Goal: Check status: Check status

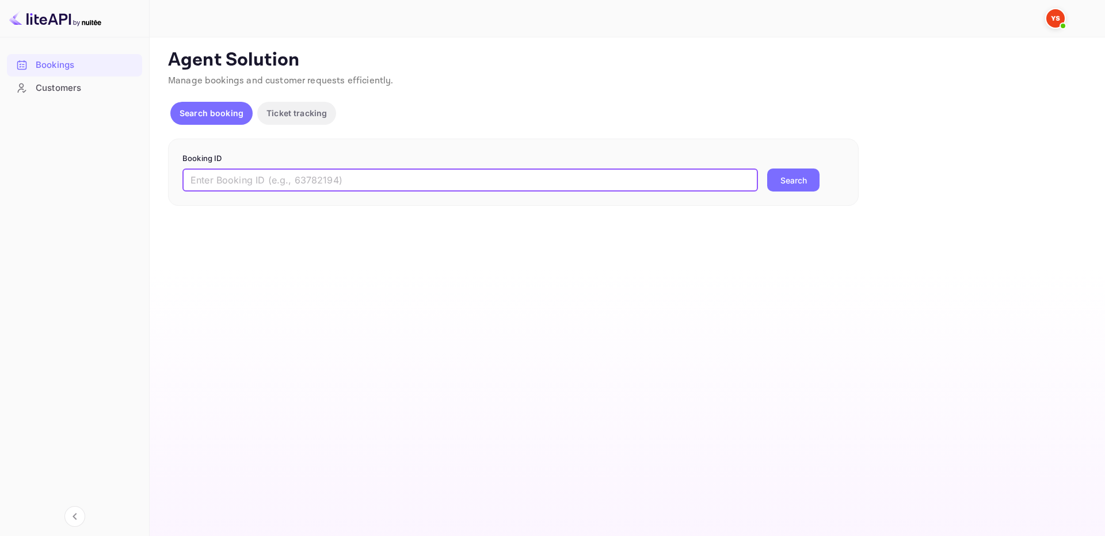
click at [368, 184] on input "text" at bounding box center [470, 180] width 576 height 23
paste input "9615672"
type input "9615672"
click at [794, 175] on button "Search" at bounding box center [793, 180] width 52 height 23
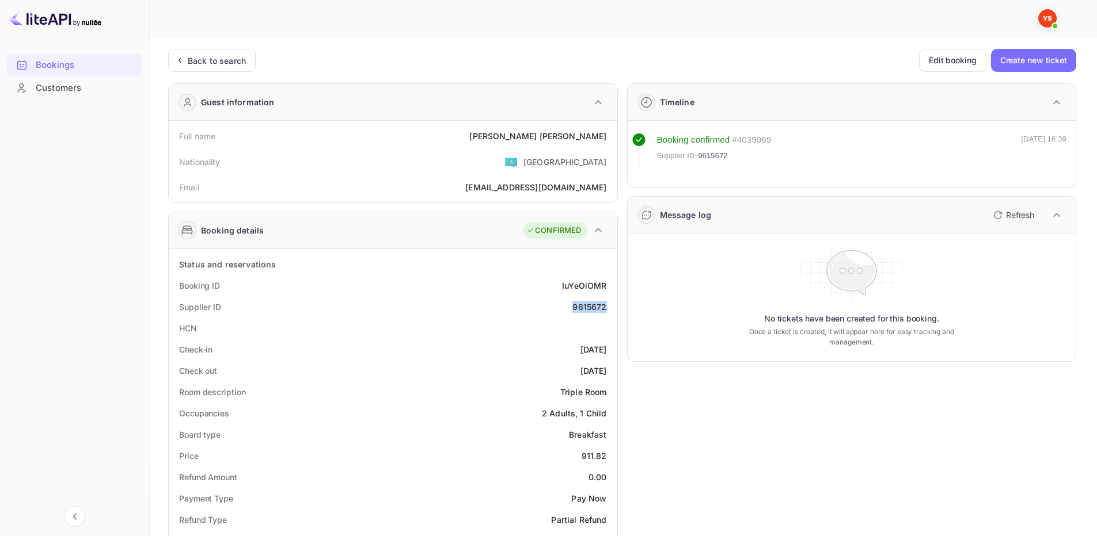
drag, startPoint x: 577, startPoint y: 307, endPoint x: 606, endPoint y: 306, distance: 28.8
click at [606, 306] on div "Supplier ID 9615672" at bounding box center [392, 306] width 439 height 21
copy div "9615672"
drag, startPoint x: 528, startPoint y: 132, endPoint x: 606, endPoint y: 136, distance: 78.4
click at [606, 136] on div "PAVEL MANAENKOV" at bounding box center [537, 136] width 137 height 12
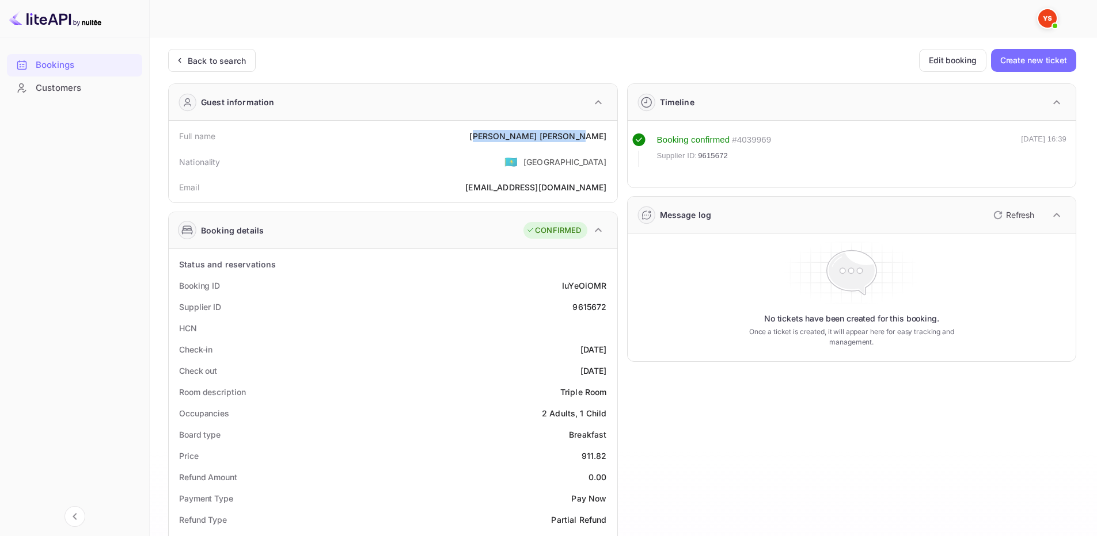
click at [606, 136] on div "PAVEL MANAENKOV" at bounding box center [537, 136] width 137 height 12
drag, startPoint x: 524, startPoint y: 135, endPoint x: 614, endPoint y: 136, distance: 89.2
click at [614, 136] on div "Full name PAVEL MANAENKOV Nationality 🇰🇿 Kazakhstan Email nasti.iva@yandex.ru" at bounding box center [393, 162] width 448 height 82
copy div "PAVEL MANAENKOV"
drag, startPoint x: 581, startPoint y: 455, endPoint x: 609, endPoint y: 454, distance: 27.7
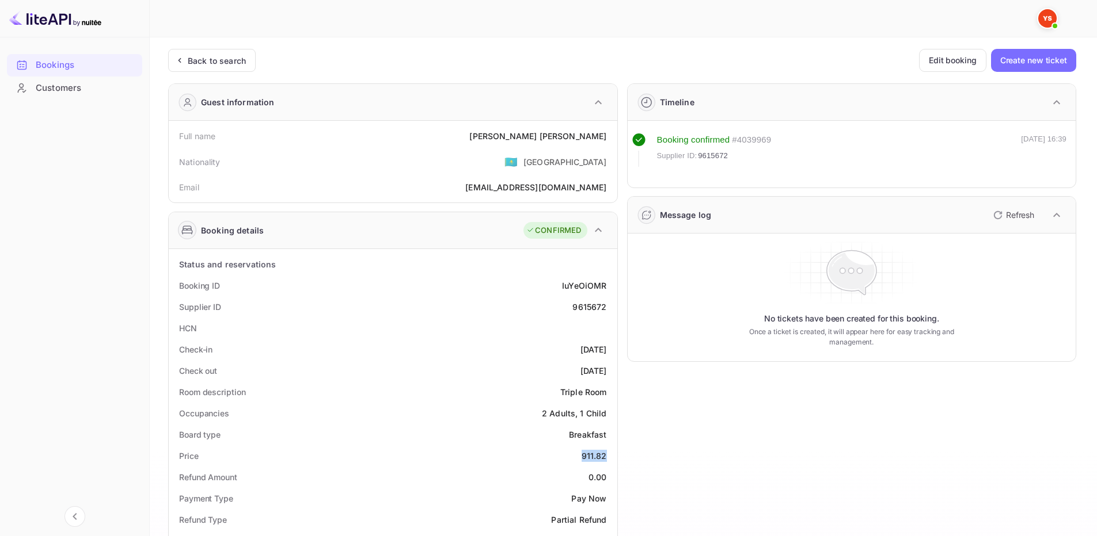
click at [609, 454] on div "Price 911.82" at bounding box center [392, 456] width 439 height 21
copy div "911.82"
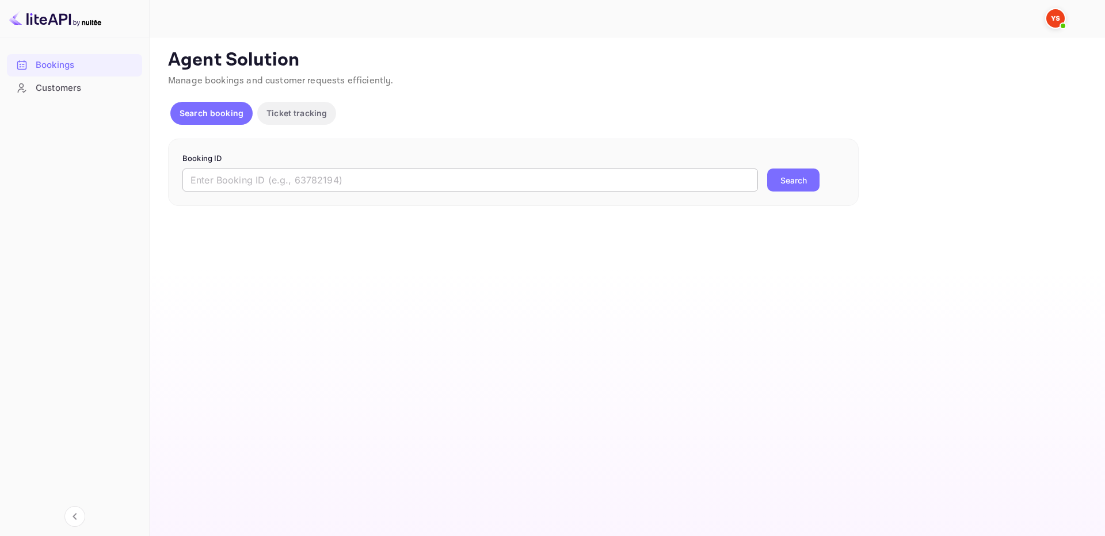
click at [397, 174] on input "text" at bounding box center [470, 180] width 576 height 23
paste input "9617447"
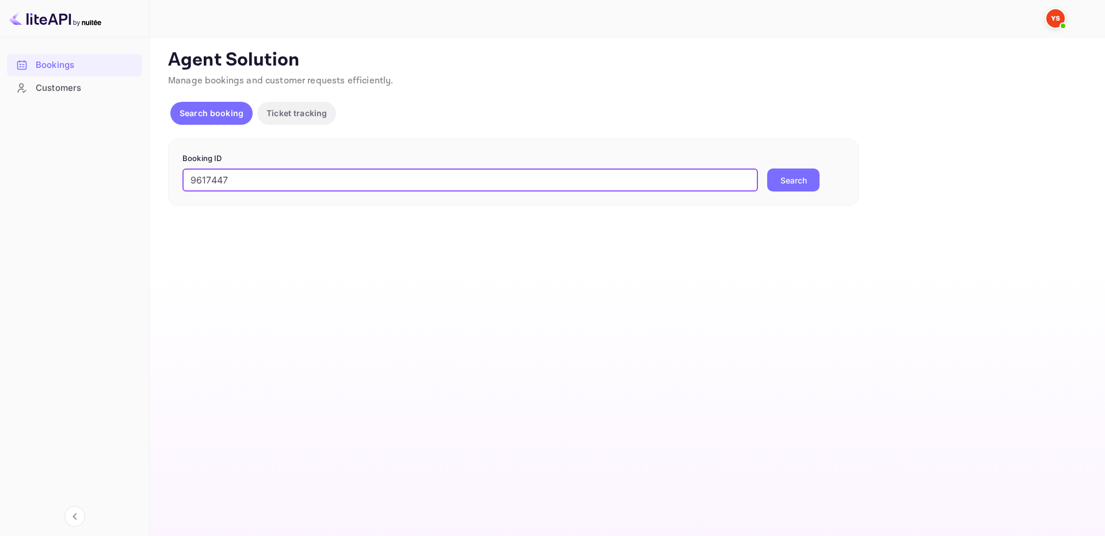
type input "9617447"
click at [801, 177] on button "Search" at bounding box center [793, 180] width 52 height 23
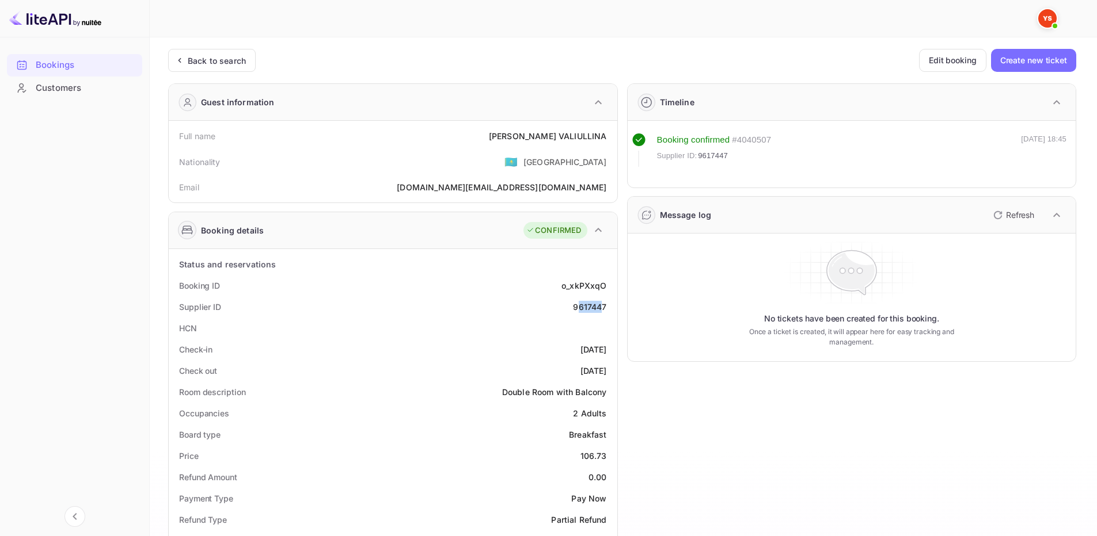
drag, startPoint x: 576, startPoint y: 309, endPoint x: 604, endPoint y: 304, distance: 28.5
click at [604, 304] on div "9617447" at bounding box center [589, 307] width 33 height 12
drag, startPoint x: 569, startPoint y: 304, endPoint x: 607, endPoint y: 304, distance: 38.0
click at [607, 304] on div "Supplier ID 9617447" at bounding box center [392, 306] width 439 height 21
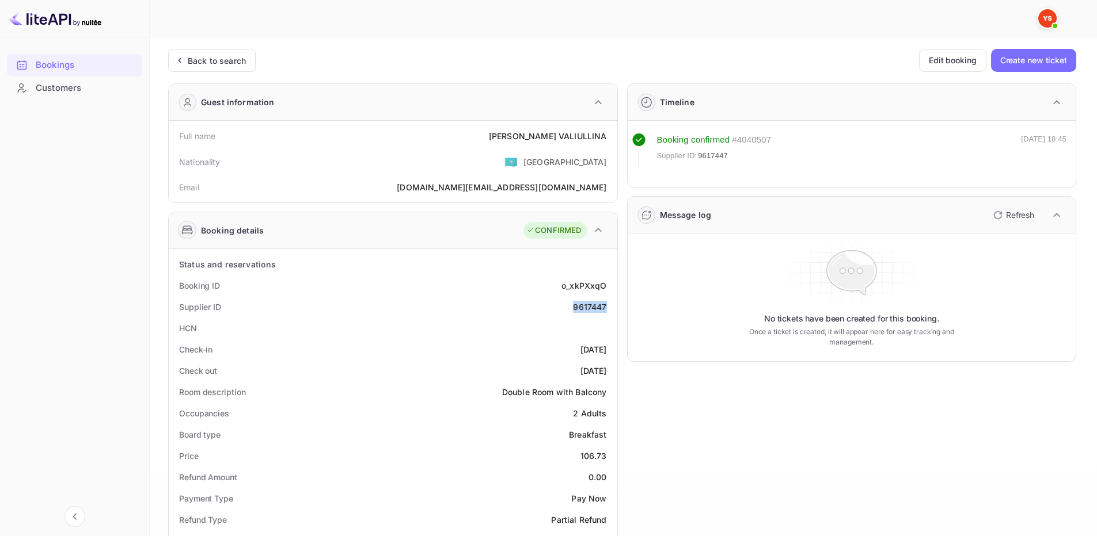
copy div "9617447"
drag, startPoint x: 534, startPoint y: 130, endPoint x: 527, endPoint y: 132, distance: 7.0
click at [527, 133] on div "Full name [PERSON_NAME]" at bounding box center [392, 135] width 439 height 21
click at [524, 136] on div "Full name [PERSON_NAME]" at bounding box center [392, 135] width 439 height 21
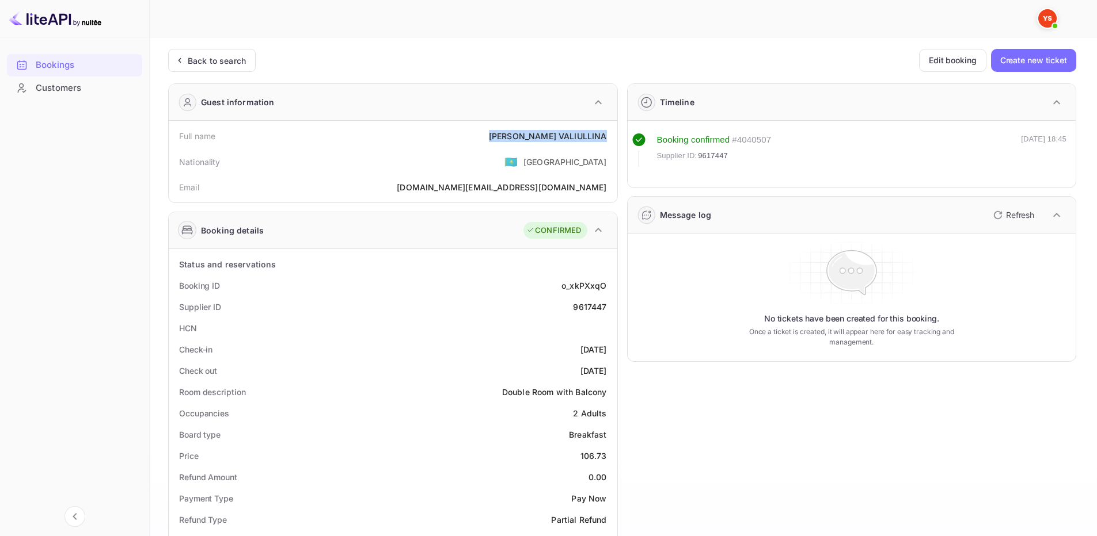
drag, startPoint x: 522, startPoint y: 136, endPoint x: 610, endPoint y: 138, distance: 88.1
click at [610, 138] on div "Full name [PERSON_NAME]" at bounding box center [392, 135] width 439 height 21
copy div "[PERSON_NAME]"
drag, startPoint x: 580, startPoint y: 456, endPoint x: 608, endPoint y: 453, distance: 28.4
click at [608, 453] on div "Price 106.73" at bounding box center [392, 456] width 439 height 21
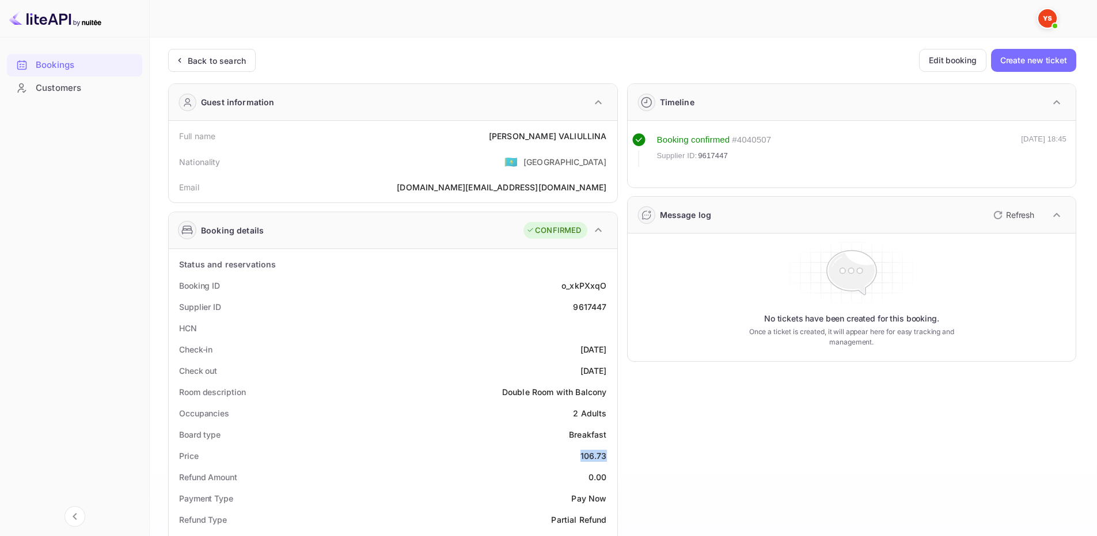
copy div "106.73"
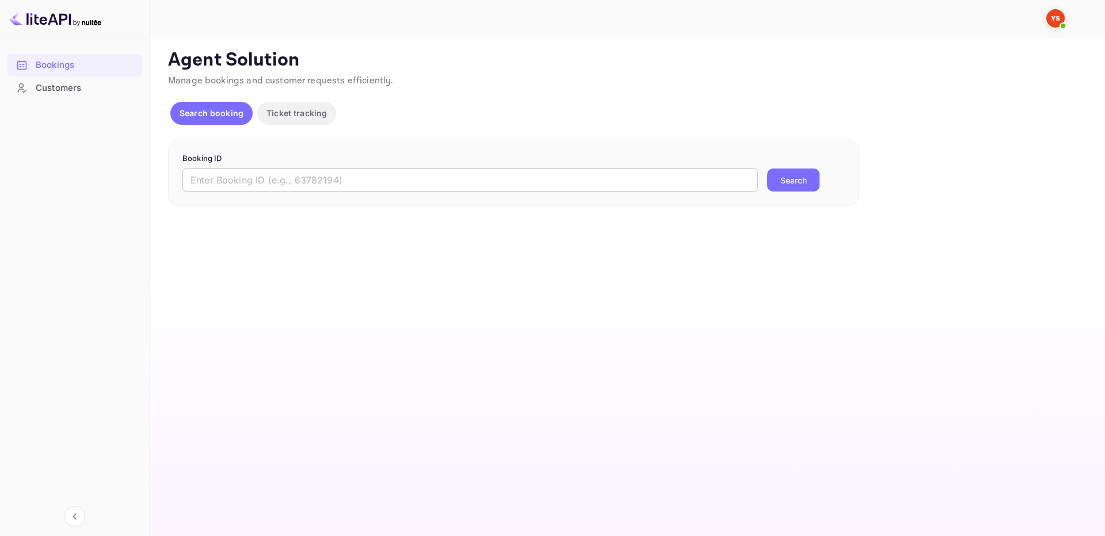
click at [493, 187] on input "text" at bounding box center [470, 180] width 576 height 23
paste input "9567254"
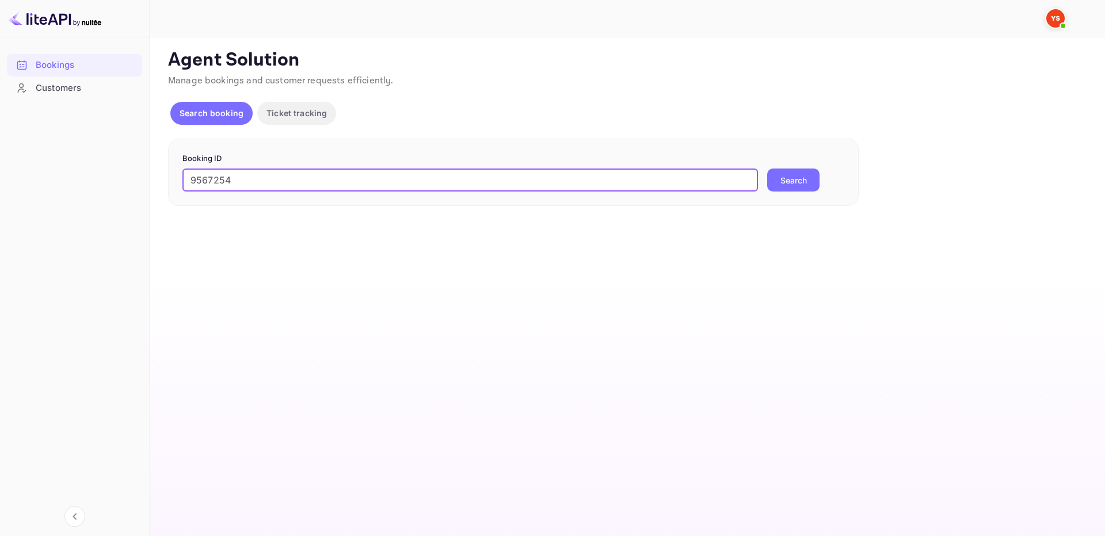
type input "9567254"
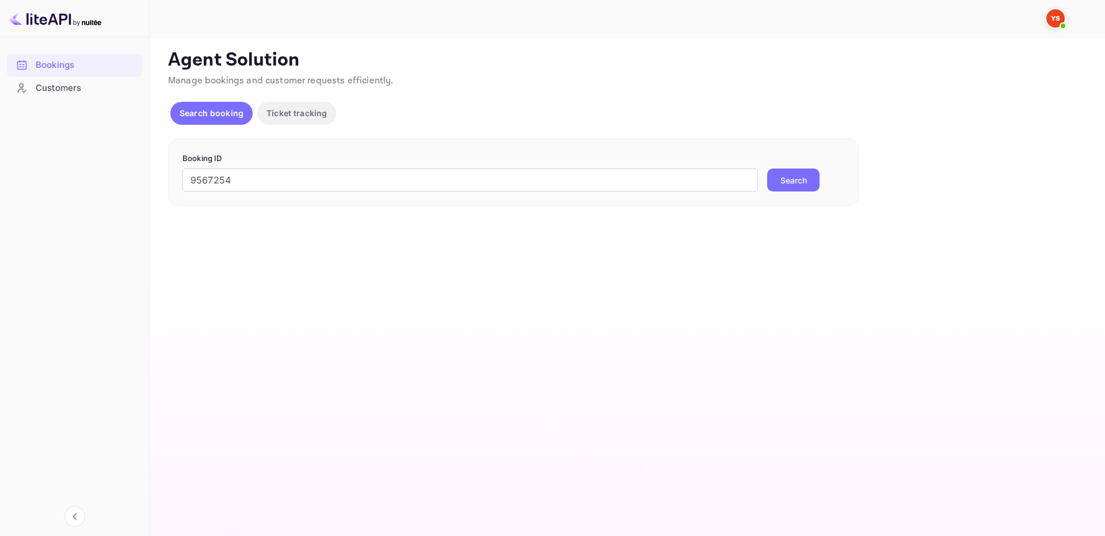
click at [790, 180] on button "Search" at bounding box center [793, 180] width 52 height 23
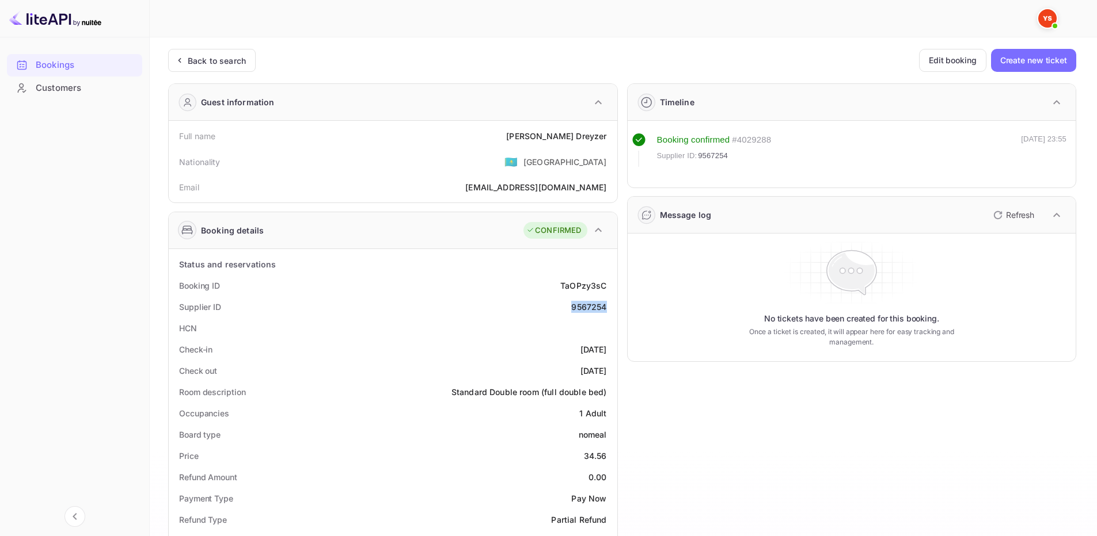
drag, startPoint x: 568, startPoint y: 310, endPoint x: 616, endPoint y: 308, distance: 48.4
copy div "9567254"
drag, startPoint x: 536, startPoint y: 130, endPoint x: 612, endPoint y: 142, distance: 77.5
click at [612, 142] on div "Full name Ekaterina Dreyzer Nationality 🇰🇿 Kazakhstan Email Kat.dreyzer@yandex.…" at bounding box center [393, 162] width 448 height 82
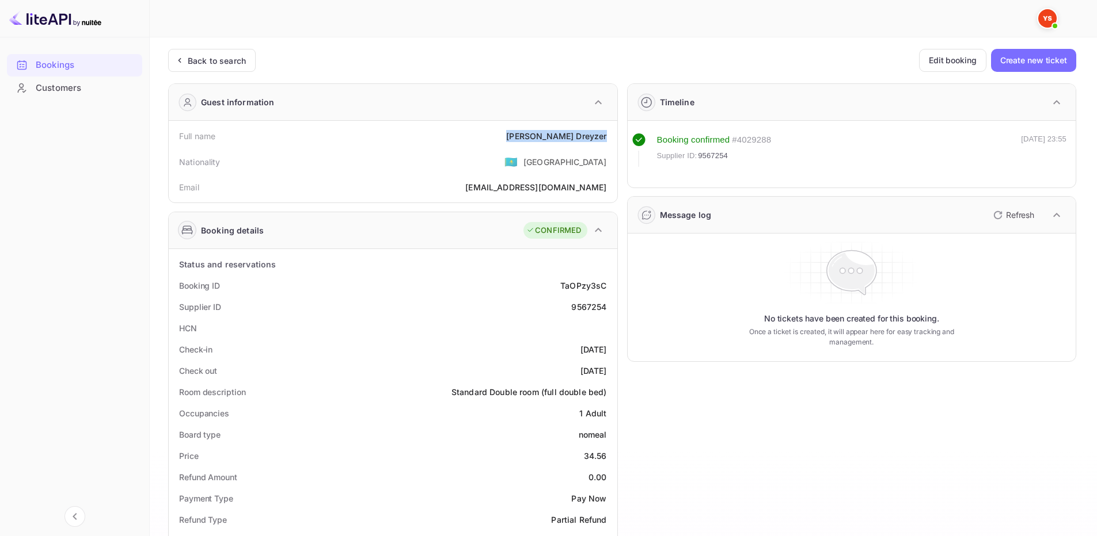
copy div "Ekaterina Dreyzer"
drag, startPoint x: 583, startPoint y: 459, endPoint x: 611, endPoint y: 455, distance: 28.4
click at [611, 455] on div "Price 34.56" at bounding box center [392, 456] width 439 height 21
copy div "34.56"
